Goal: Task Accomplishment & Management: Use online tool/utility

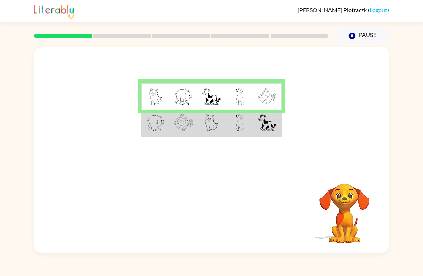
click at [151, 91] on img at bounding box center [156, 97] width 13 height 17
click at [185, 94] on img at bounding box center [183, 97] width 18 height 17
click at [213, 101] on img at bounding box center [211, 97] width 18 height 17
click at [241, 98] on img at bounding box center [240, 97] width 8 height 17
click at [277, 103] on td at bounding box center [267, 96] width 28 height 27
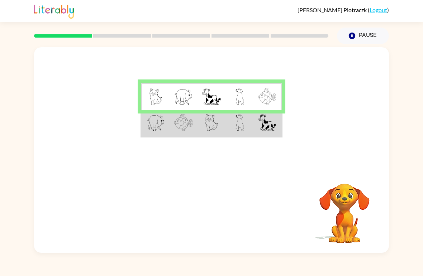
click at [152, 131] on img at bounding box center [156, 122] width 18 height 17
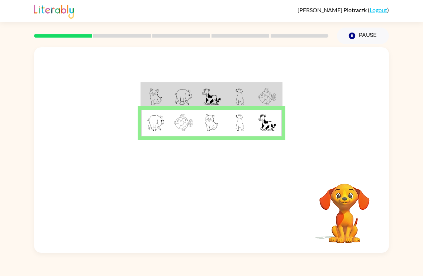
click at [190, 117] on img at bounding box center [183, 122] width 18 height 17
click at [224, 125] on td at bounding box center [212, 123] width 28 height 27
click at [241, 122] on img at bounding box center [240, 122] width 8 height 17
click at [270, 114] on td at bounding box center [267, 123] width 28 height 27
click at [210, 216] on icon "button" at bounding box center [211, 213] width 13 height 13
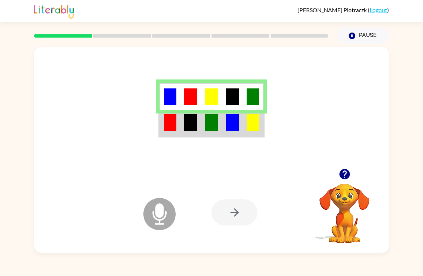
click at [158, 208] on icon "Microphone The Microphone is here when it is your turn to talk" at bounding box center [196, 223] width 108 height 54
click at [174, 94] on img at bounding box center [170, 97] width 12 height 17
click at [193, 106] on td at bounding box center [190, 96] width 21 height 27
click at [214, 94] on img at bounding box center [211, 97] width 13 height 17
click at [236, 96] on img at bounding box center [232, 97] width 13 height 17
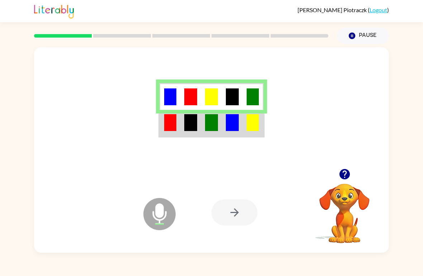
click at [256, 96] on img at bounding box center [253, 97] width 12 height 17
click at [238, 213] on div at bounding box center [235, 213] width 46 height 26
click at [166, 128] on img at bounding box center [170, 122] width 12 height 17
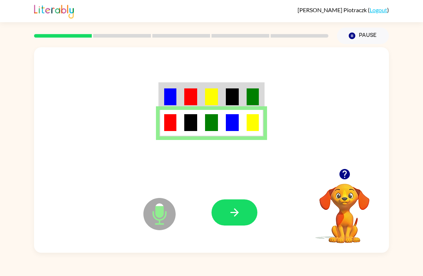
click at [169, 121] on img at bounding box center [170, 122] width 12 height 17
click at [194, 125] on img at bounding box center [190, 122] width 13 height 17
click at [222, 123] on td at bounding box center [211, 123] width 21 height 27
click at [238, 119] on img at bounding box center [232, 122] width 13 height 17
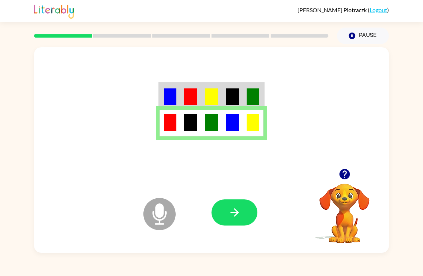
click at [251, 128] on img at bounding box center [253, 122] width 12 height 17
click at [240, 127] on td at bounding box center [232, 123] width 21 height 27
click at [256, 121] on img at bounding box center [253, 122] width 12 height 17
click at [232, 210] on icon "button" at bounding box center [234, 213] width 13 height 13
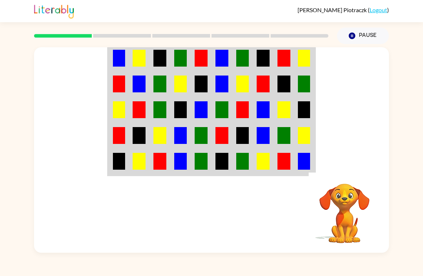
click at [359, 34] on button "Pause Pause" at bounding box center [363, 36] width 52 height 16
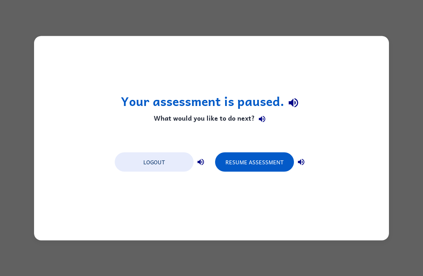
click at [263, 161] on button "Resume Assessment" at bounding box center [254, 161] width 79 height 19
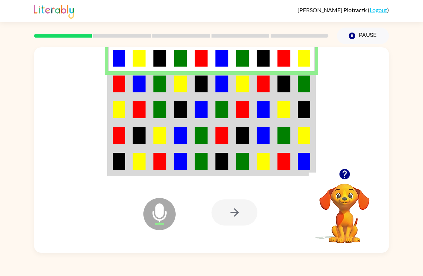
click at [116, 57] on img at bounding box center [119, 58] width 12 height 17
click at [141, 59] on img at bounding box center [139, 58] width 13 height 17
click at [158, 61] on img at bounding box center [159, 58] width 13 height 17
click at [181, 57] on img at bounding box center [180, 58] width 13 height 17
click at [205, 56] on img at bounding box center [201, 58] width 13 height 17
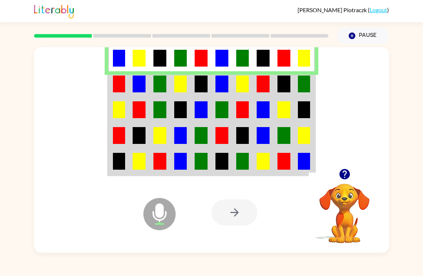
click at [218, 56] on img at bounding box center [221, 58] width 13 height 17
click at [243, 59] on img at bounding box center [242, 58] width 13 height 17
click at [264, 59] on img at bounding box center [263, 58] width 13 height 17
click at [280, 57] on img at bounding box center [283, 58] width 13 height 17
click at [304, 57] on img at bounding box center [304, 58] width 12 height 17
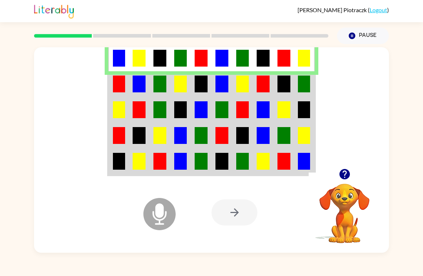
click at [109, 90] on td at bounding box center [118, 84] width 21 height 26
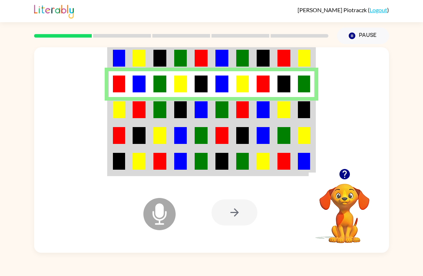
click at [139, 82] on img at bounding box center [139, 84] width 13 height 17
click at [157, 87] on img at bounding box center [159, 84] width 13 height 17
click at [186, 81] on img at bounding box center [180, 84] width 13 height 17
click at [199, 79] on img at bounding box center [201, 84] width 13 height 17
click at [220, 85] on img at bounding box center [221, 84] width 13 height 17
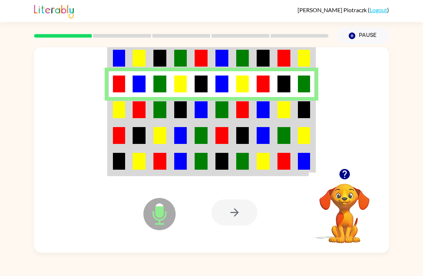
click at [244, 85] on img at bounding box center [242, 84] width 13 height 17
click at [268, 84] on img at bounding box center [263, 84] width 13 height 17
click at [281, 83] on img at bounding box center [283, 84] width 13 height 17
click at [302, 86] on img at bounding box center [304, 84] width 12 height 17
click at [102, 111] on div at bounding box center [211, 108] width 355 height 122
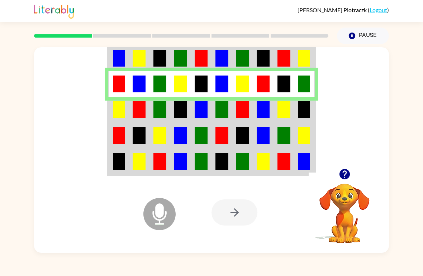
click at [113, 118] on img at bounding box center [119, 109] width 12 height 17
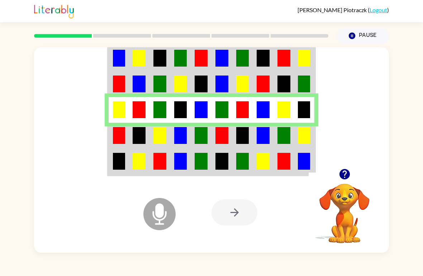
click at [118, 114] on img at bounding box center [119, 109] width 12 height 17
click at [140, 113] on img at bounding box center [139, 109] width 13 height 17
click at [161, 112] on img at bounding box center [159, 109] width 13 height 17
click at [182, 112] on img at bounding box center [180, 109] width 13 height 17
click at [199, 106] on img at bounding box center [201, 109] width 13 height 17
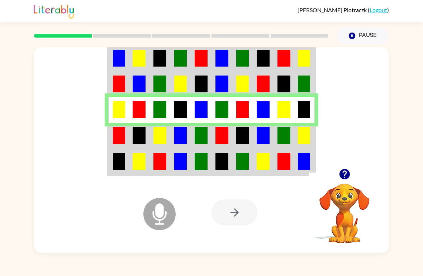
click at [225, 110] on img at bounding box center [221, 109] width 13 height 17
click at [242, 113] on img at bounding box center [242, 109] width 13 height 17
click at [261, 109] on img at bounding box center [263, 109] width 13 height 17
click at [309, 110] on img at bounding box center [304, 109] width 12 height 17
click at [108, 143] on td at bounding box center [118, 136] width 21 height 26
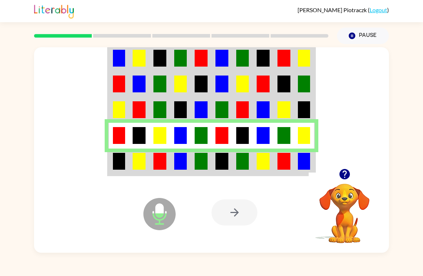
click at [113, 141] on img at bounding box center [119, 135] width 12 height 17
click at [134, 134] on img at bounding box center [139, 135] width 13 height 17
click at [160, 138] on img at bounding box center [159, 135] width 13 height 17
click at [176, 140] on img at bounding box center [180, 135] width 13 height 17
click at [201, 134] on img at bounding box center [201, 135] width 13 height 17
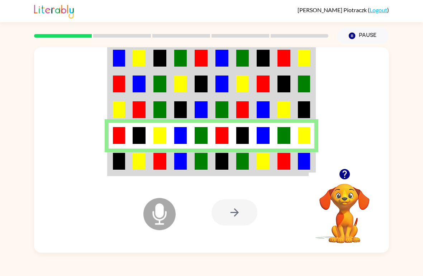
click at [212, 138] on td at bounding box center [222, 136] width 21 height 26
click at [244, 134] on img at bounding box center [242, 135] width 13 height 17
click at [266, 139] on img at bounding box center [263, 135] width 13 height 17
click at [283, 133] on img at bounding box center [283, 135] width 13 height 17
click at [301, 134] on img at bounding box center [304, 135] width 12 height 17
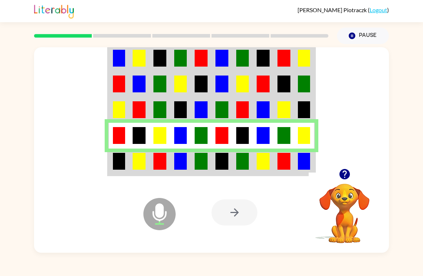
click at [106, 172] on div "Microphone The Microphone is here when it is your turn to talk Your browser mus…" at bounding box center [211, 150] width 355 height 206
click at [108, 160] on td at bounding box center [118, 162] width 21 height 27
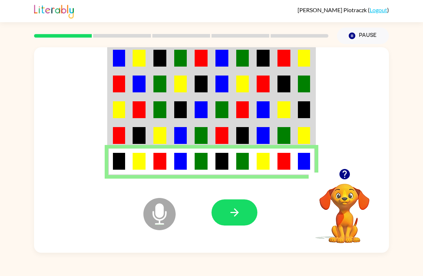
click at [112, 156] on td at bounding box center [118, 162] width 21 height 27
click at [114, 157] on img at bounding box center [119, 161] width 12 height 17
click at [139, 156] on img at bounding box center [139, 161] width 13 height 17
click at [163, 159] on img at bounding box center [159, 161] width 13 height 17
click at [182, 164] on img at bounding box center [180, 161] width 13 height 17
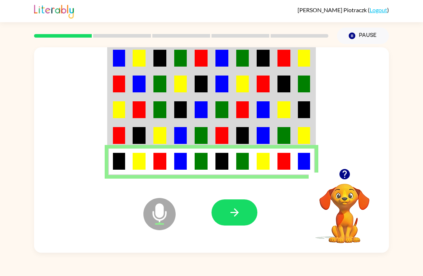
click at [197, 167] on img at bounding box center [201, 161] width 13 height 17
click at [212, 166] on td at bounding box center [222, 162] width 21 height 27
click at [248, 156] on img at bounding box center [242, 161] width 13 height 17
click at [266, 158] on img at bounding box center [263, 161] width 13 height 17
click at [288, 158] on img at bounding box center [283, 161] width 13 height 17
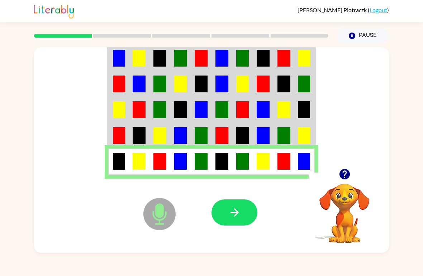
click at [299, 161] on img at bounding box center [304, 161] width 12 height 17
click at [238, 218] on icon "button" at bounding box center [234, 213] width 13 height 13
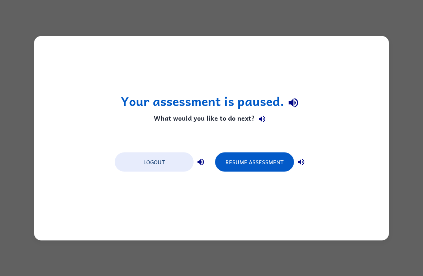
click at [251, 159] on button "Resume Assessment" at bounding box center [254, 161] width 79 height 19
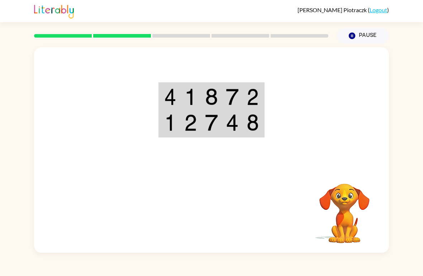
click at [160, 103] on td at bounding box center [170, 96] width 21 height 27
click at [162, 111] on td at bounding box center [170, 123] width 21 height 27
click at [162, 102] on td at bounding box center [170, 96] width 21 height 27
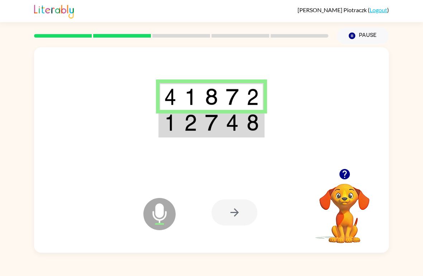
click at [169, 97] on img at bounding box center [170, 97] width 12 height 17
click at [190, 97] on img at bounding box center [190, 97] width 13 height 17
click at [210, 98] on img at bounding box center [211, 97] width 13 height 17
click at [231, 99] on img at bounding box center [232, 97] width 13 height 17
click at [255, 103] on img at bounding box center [253, 97] width 12 height 17
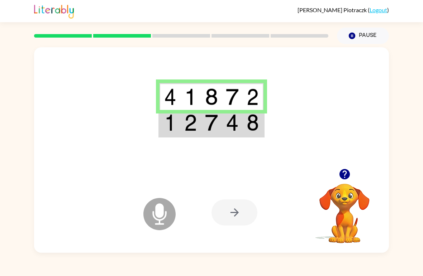
click at [163, 132] on td at bounding box center [170, 123] width 21 height 27
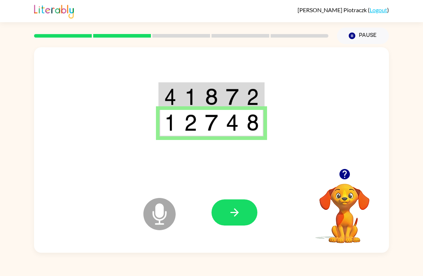
click at [169, 129] on img at bounding box center [170, 122] width 12 height 17
click at [189, 132] on td at bounding box center [190, 123] width 21 height 27
click at [214, 122] on img at bounding box center [211, 122] width 13 height 17
click at [237, 127] on img at bounding box center [232, 122] width 13 height 17
click at [255, 126] on img at bounding box center [253, 122] width 12 height 17
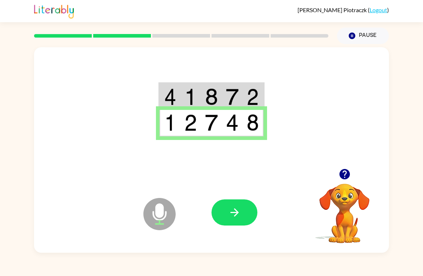
click at [238, 211] on icon "button" at bounding box center [234, 213] width 13 height 13
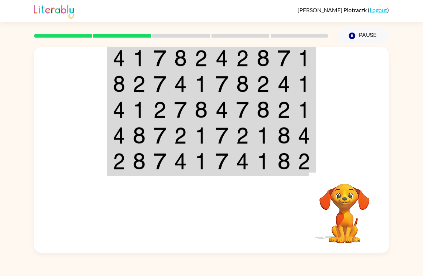
click at [115, 61] on img at bounding box center [119, 58] width 12 height 17
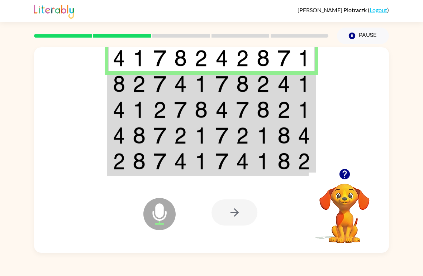
click at [141, 55] on img at bounding box center [139, 58] width 13 height 17
click at [157, 56] on img at bounding box center [159, 58] width 13 height 17
click at [185, 60] on img at bounding box center [180, 58] width 13 height 17
click at [200, 63] on img at bounding box center [201, 58] width 13 height 17
click at [222, 58] on img at bounding box center [221, 58] width 13 height 17
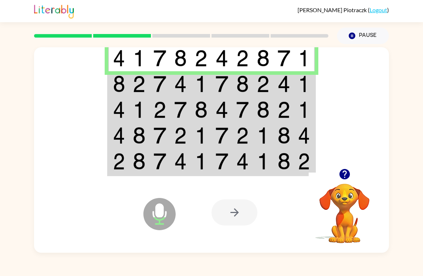
click at [241, 62] on img at bounding box center [242, 58] width 13 height 17
click at [266, 63] on img at bounding box center [263, 58] width 13 height 17
click at [279, 51] on img at bounding box center [283, 58] width 13 height 17
click at [306, 58] on img at bounding box center [304, 58] width 12 height 17
click at [106, 88] on div at bounding box center [211, 108] width 355 height 122
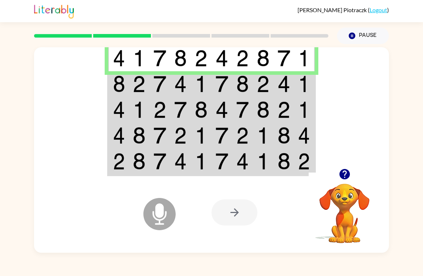
click at [123, 86] on img at bounding box center [119, 84] width 12 height 17
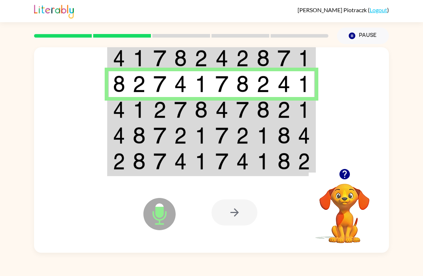
click at [138, 83] on img at bounding box center [139, 84] width 13 height 17
click at [161, 85] on img at bounding box center [159, 84] width 13 height 17
click at [182, 90] on img at bounding box center [180, 84] width 13 height 17
click at [207, 88] on img at bounding box center [201, 84] width 13 height 17
click at [243, 86] on img at bounding box center [242, 84] width 13 height 17
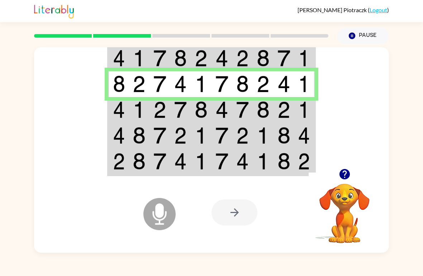
click at [264, 82] on img at bounding box center [263, 84] width 13 height 17
click at [287, 85] on img at bounding box center [283, 84] width 13 height 17
click at [306, 80] on img at bounding box center [304, 84] width 12 height 17
click at [111, 118] on td at bounding box center [118, 110] width 21 height 26
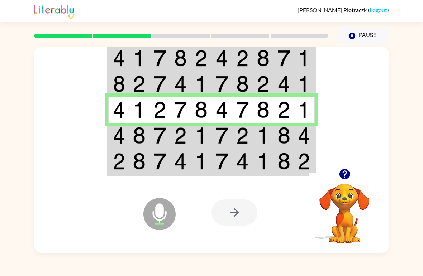
click at [140, 111] on img at bounding box center [139, 109] width 13 height 17
click at [162, 115] on img at bounding box center [159, 109] width 13 height 17
click at [186, 107] on img at bounding box center [180, 109] width 13 height 17
click at [202, 118] on img at bounding box center [201, 109] width 13 height 17
click at [224, 113] on img at bounding box center [221, 109] width 13 height 17
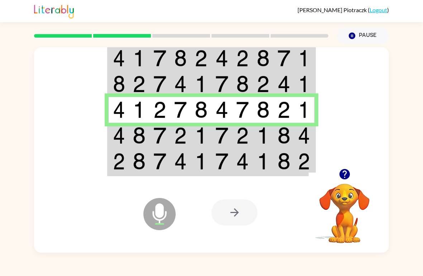
click at [246, 100] on td at bounding box center [242, 110] width 21 height 26
click at [265, 110] on img at bounding box center [263, 109] width 13 height 17
click at [284, 115] on img at bounding box center [283, 109] width 13 height 17
click at [307, 113] on img at bounding box center [304, 109] width 12 height 17
click at [119, 144] on img at bounding box center [119, 135] width 12 height 17
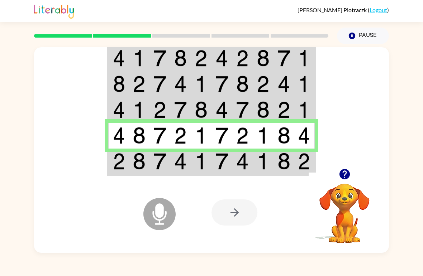
click at [111, 151] on td at bounding box center [118, 162] width 21 height 27
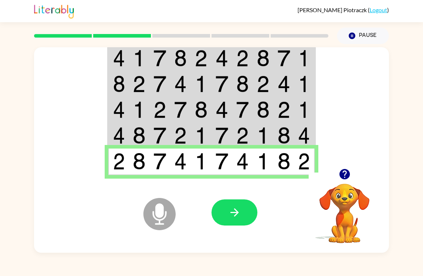
click at [243, 215] on button "button" at bounding box center [235, 213] width 46 height 26
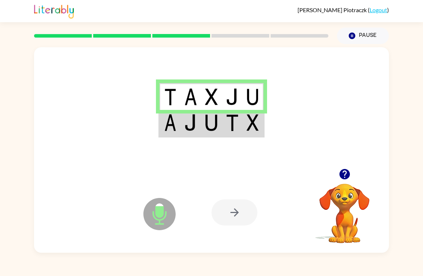
click at [165, 99] on img at bounding box center [170, 97] width 12 height 17
click at [197, 99] on img at bounding box center [190, 97] width 13 height 17
click at [212, 94] on img at bounding box center [211, 97] width 13 height 17
click at [241, 98] on td at bounding box center [232, 96] width 21 height 27
click at [253, 96] on img at bounding box center [253, 97] width 12 height 17
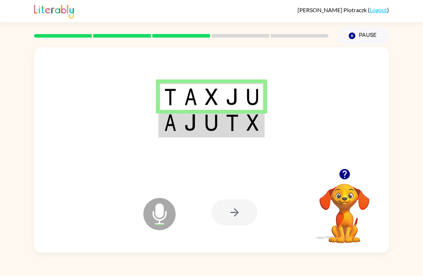
click at [164, 129] on img at bounding box center [170, 122] width 12 height 17
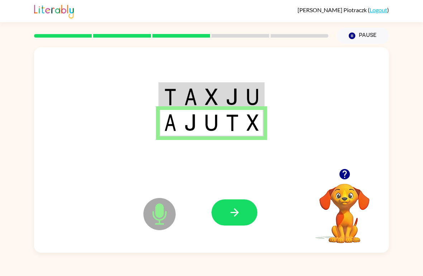
click at [194, 125] on img at bounding box center [190, 122] width 13 height 17
click at [214, 125] on img at bounding box center [211, 122] width 13 height 17
click at [234, 125] on img at bounding box center [232, 122] width 13 height 17
click at [257, 128] on img at bounding box center [253, 122] width 12 height 17
click at [153, 222] on icon at bounding box center [159, 214] width 32 height 32
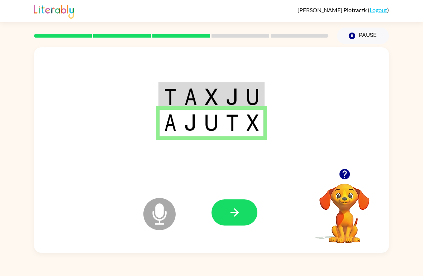
click at [162, 214] on icon "Microphone The Microphone is here when it is your turn to talk" at bounding box center [196, 223] width 108 height 54
click at [246, 205] on button "button" at bounding box center [235, 213] width 46 height 26
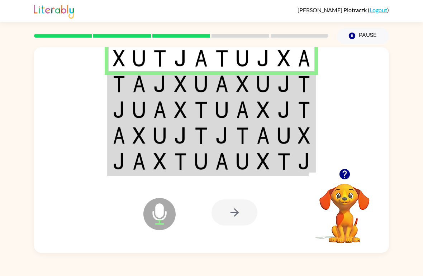
click at [108, 52] on td at bounding box center [118, 57] width 21 height 27
click at [136, 53] on img at bounding box center [139, 58] width 13 height 17
click at [116, 81] on img at bounding box center [119, 84] width 12 height 17
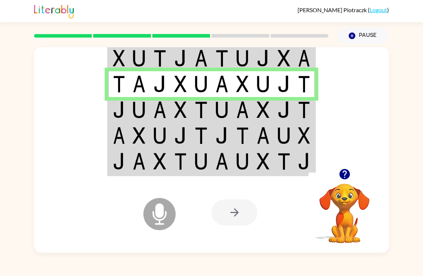
click at [112, 116] on td at bounding box center [118, 110] width 21 height 26
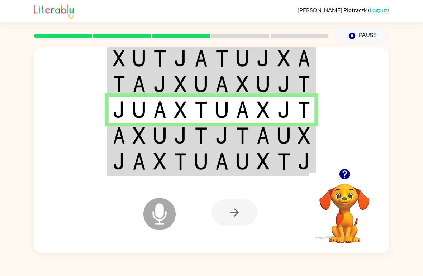
click at [141, 139] on img at bounding box center [139, 135] width 13 height 17
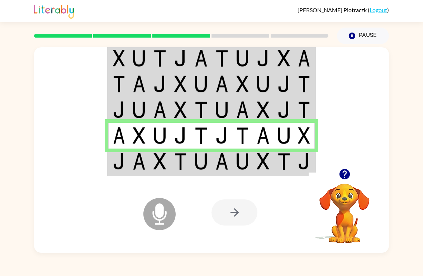
click at [138, 167] on img at bounding box center [139, 161] width 13 height 17
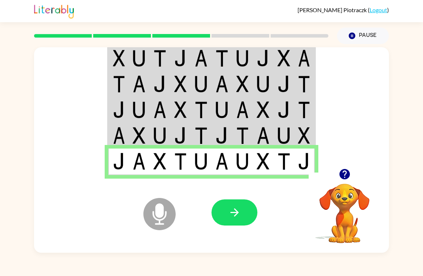
click at [228, 218] on button "button" at bounding box center [235, 213] width 46 height 26
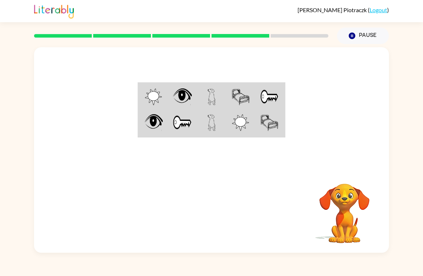
click at [154, 93] on img at bounding box center [153, 97] width 17 height 17
click at [160, 96] on img at bounding box center [153, 97] width 17 height 17
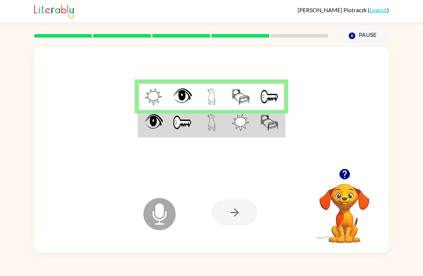
click at [185, 92] on img at bounding box center [182, 97] width 19 height 17
click at [210, 95] on img at bounding box center [212, 97] width 8 height 17
click at [238, 93] on img at bounding box center [241, 97] width 18 height 17
click at [266, 92] on img at bounding box center [269, 97] width 19 height 17
click at [157, 125] on img at bounding box center [153, 122] width 19 height 17
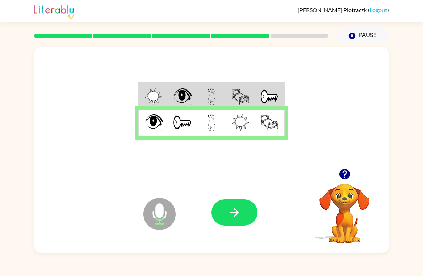
click at [179, 125] on img at bounding box center [182, 122] width 19 height 17
click at [209, 124] on img at bounding box center [212, 122] width 8 height 17
click at [249, 122] on img at bounding box center [240, 122] width 17 height 17
click at [266, 119] on img at bounding box center [269, 122] width 18 height 17
click at [232, 214] on icon "button" at bounding box center [234, 213] width 13 height 13
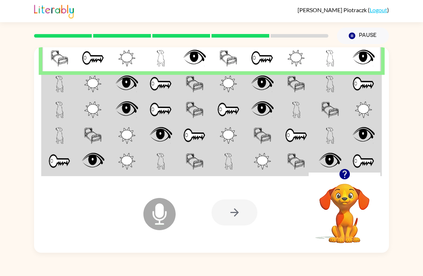
click at [64, 62] on img at bounding box center [60, 58] width 18 height 17
click at [48, 84] on td at bounding box center [59, 84] width 34 height 26
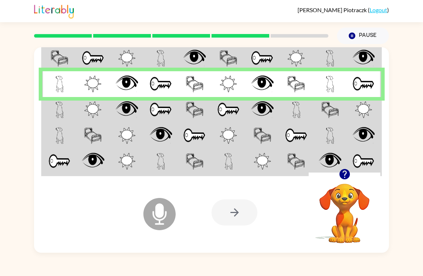
click at [48, 114] on td at bounding box center [59, 110] width 34 height 26
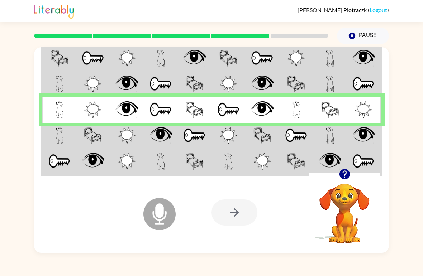
click at [60, 122] on td at bounding box center [59, 110] width 34 height 26
click at [49, 137] on td at bounding box center [59, 136] width 34 height 26
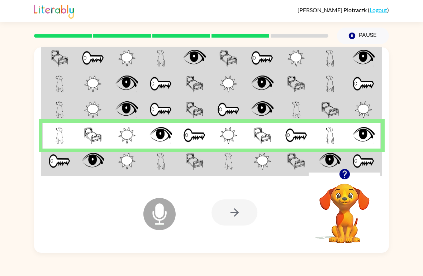
click at [53, 172] on td at bounding box center [59, 162] width 34 height 27
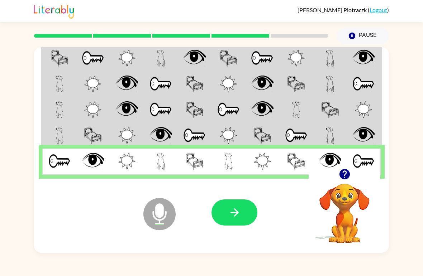
click at [238, 209] on icon "button" at bounding box center [234, 213] width 13 height 13
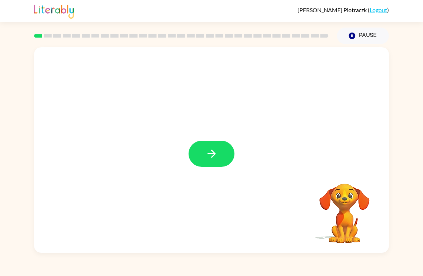
click at [217, 160] on icon "button" at bounding box center [211, 154] width 13 height 13
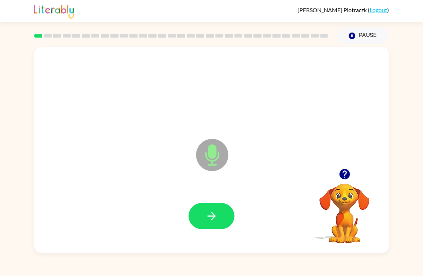
click at [219, 214] on button "button" at bounding box center [212, 216] width 46 height 26
click at [224, 210] on button "button" at bounding box center [212, 216] width 46 height 26
click at [209, 217] on icon "button" at bounding box center [211, 216] width 8 height 8
click at [218, 214] on button "button" at bounding box center [212, 216] width 46 height 26
click at [218, 212] on button "button" at bounding box center [212, 216] width 46 height 26
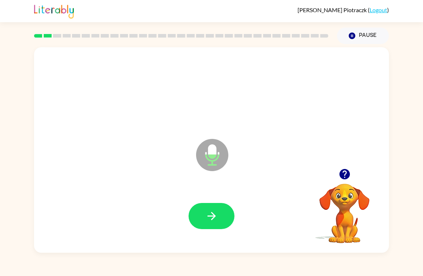
click at [216, 210] on icon "button" at bounding box center [211, 216] width 13 height 13
click at [209, 212] on icon "button" at bounding box center [211, 216] width 13 height 13
click at [215, 213] on icon "button" at bounding box center [211, 216] width 13 height 13
click at [215, 218] on icon "button" at bounding box center [211, 216] width 13 height 13
click at [212, 210] on button "button" at bounding box center [212, 216] width 46 height 26
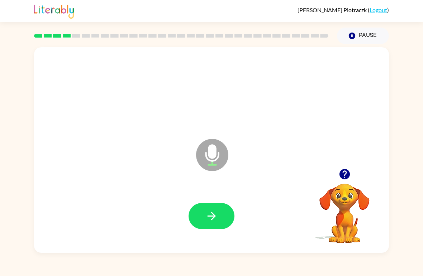
click at [215, 213] on icon "button" at bounding box center [211, 216] width 13 height 13
click at [218, 213] on icon "button" at bounding box center [211, 216] width 13 height 13
click at [219, 218] on button "button" at bounding box center [212, 216] width 46 height 26
click at [215, 209] on button "button" at bounding box center [212, 216] width 46 height 26
click at [222, 216] on button "button" at bounding box center [212, 216] width 46 height 26
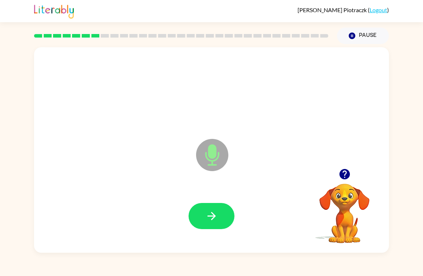
click at [217, 222] on icon "button" at bounding box center [211, 216] width 13 height 13
click at [220, 216] on button "button" at bounding box center [212, 216] width 46 height 26
click at [212, 224] on button "button" at bounding box center [212, 216] width 46 height 26
click at [203, 214] on button "button" at bounding box center [212, 216] width 46 height 26
click at [212, 212] on icon "button" at bounding box center [211, 216] width 13 height 13
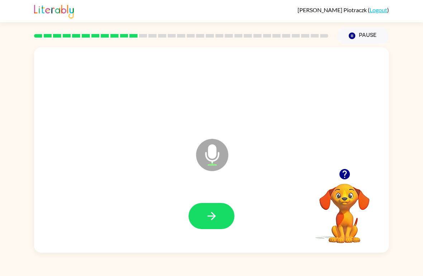
click at [216, 219] on icon "button" at bounding box center [211, 216] width 13 height 13
click at [220, 218] on button "button" at bounding box center [212, 216] width 46 height 26
click at [208, 218] on div at bounding box center [211, 216] width 341 height 59
click at [222, 211] on button "button" at bounding box center [212, 216] width 46 height 26
click at [218, 217] on icon "button" at bounding box center [211, 216] width 13 height 13
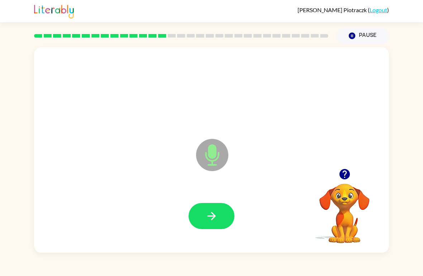
click at [202, 222] on button "button" at bounding box center [212, 216] width 46 height 26
click at [218, 225] on button "button" at bounding box center [212, 216] width 46 height 26
click at [224, 215] on button "button" at bounding box center [212, 216] width 46 height 26
click at [219, 213] on button "button" at bounding box center [212, 216] width 46 height 26
click at [210, 214] on icon "button" at bounding box center [211, 216] width 13 height 13
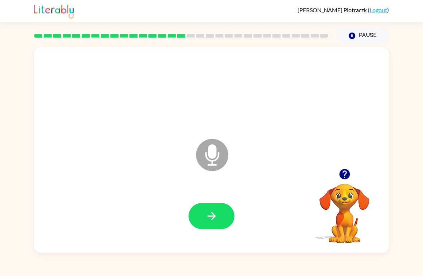
click at [221, 214] on button "button" at bounding box center [212, 216] width 46 height 26
click at [219, 220] on button "button" at bounding box center [212, 216] width 46 height 26
click at [218, 209] on button "button" at bounding box center [212, 216] width 46 height 26
click at [212, 215] on icon "button" at bounding box center [211, 216] width 13 height 13
click at [209, 217] on icon "button" at bounding box center [211, 216] width 8 height 8
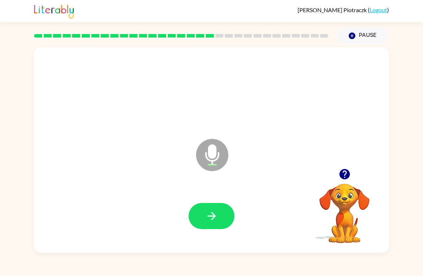
click at [222, 212] on button "button" at bounding box center [212, 216] width 46 height 26
click at [205, 220] on icon "button" at bounding box center [211, 216] width 13 height 13
click at [224, 214] on button "button" at bounding box center [212, 216] width 46 height 26
click at [214, 215] on icon "button" at bounding box center [211, 216] width 8 height 8
click at [212, 216] on icon "button" at bounding box center [211, 216] width 13 height 13
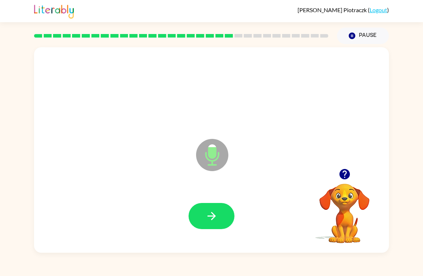
click at [217, 212] on icon "button" at bounding box center [211, 216] width 13 height 13
click at [226, 219] on button "button" at bounding box center [212, 216] width 46 height 26
click at [215, 210] on icon "button" at bounding box center [211, 216] width 13 height 13
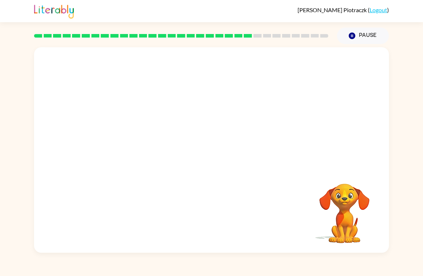
click at [311, 233] on video "Your browser must support playing .mp4 files to use Literably. Please try using…" at bounding box center [345, 209] width 72 height 72
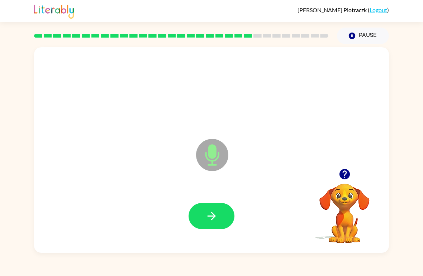
click at [218, 212] on button "button" at bounding box center [212, 216] width 46 height 26
click at [212, 217] on icon "button" at bounding box center [211, 216] width 8 height 8
click at [218, 212] on icon "button" at bounding box center [211, 216] width 13 height 13
click at [219, 210] on button "button" at bounding box center [212, 216] width 46 height 26
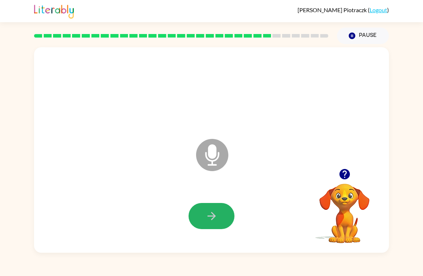
click at [216, 211] on icon "button" at bounding box center [211, 216] width 13 height 13
click at [220, 214] on button "button" at bounding box center [212, 216] width 46 height 26
click at [213, 219] on icon "button" at bounding box center [211, 216] width 8 height 8
click at [218, 209] on button "button" at bounding box center [212, 216] width 46 height 26
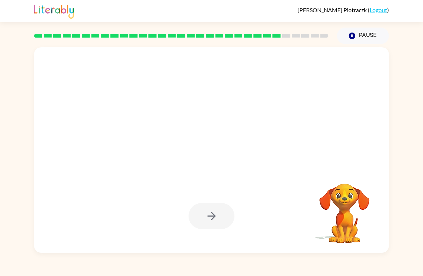
click at [314, 257] on div "Eloise Piotraczk ( Logout ) Pause Pause Your browser must support playing .mp4 …" at bounding box center [211, 138] width 423 height 276
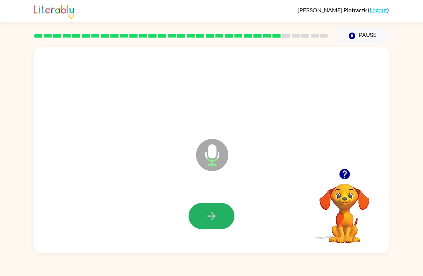
click at [215, 219] on icon "button" at bounding box center [211, 216] width 13 height 13
click at [222, 213] on button "button" at bounding box center [212, 216] width 46 height 26
click at [222, 207] on button "button" at bounding box center [212, 216] width 46 height 26
click at [211, 211] on icon "button" at bounding box center [211, 216] width 13 height 13
click at [220, 211] on button "button" at bounding box center [212, 216] width 46 height 26
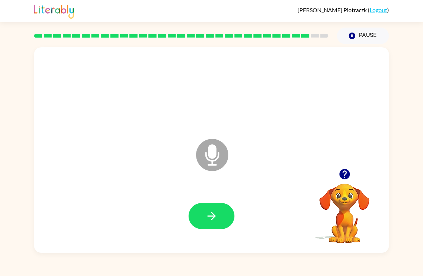
click at [216, 218] on icon "button" at bounding box center [211, 216] width 13 height 13
click at [213, 216] on icon "button" at bounding box center [211, 216] width 13 height 13
click at [220, 219] on button "button" at bounding box center [212, 216] width 46 height 26
click at [215, 214] on icon "button" at bounding box center [211, 216] width 13 height 13
click at [219, 214] on button "button" at bounding box center [212, 216] width 46 height 26
